Goal: Task Accomplishment & Management: Understand process/instructions

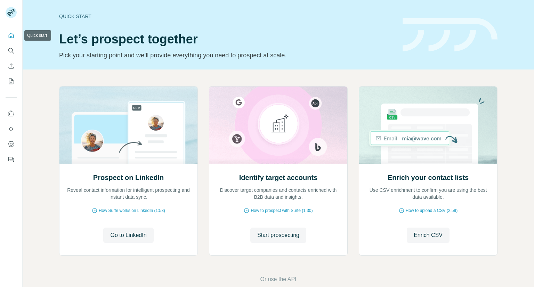
click at [11, 33] on icon "Quick start" at bounding box center [11, 35] width 7 height 7
click at [10, 35] on icon "Quick start" at bounding box center [11, 35] width 7 height 7
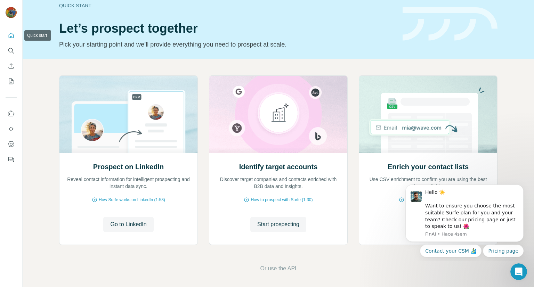
click at [10, 38] on icon "Quick start" at bounding box center [11, 35] width 7 height 7
click at [10, 37] on icon "Quick start" at bounding box center [11, 35] width 5 height 5
click at [10, 37] on icon "Quick start" at bounding box center [11, 35] width 7 height 7
